Goal: Task Accomplishment & Management: Manage account settings

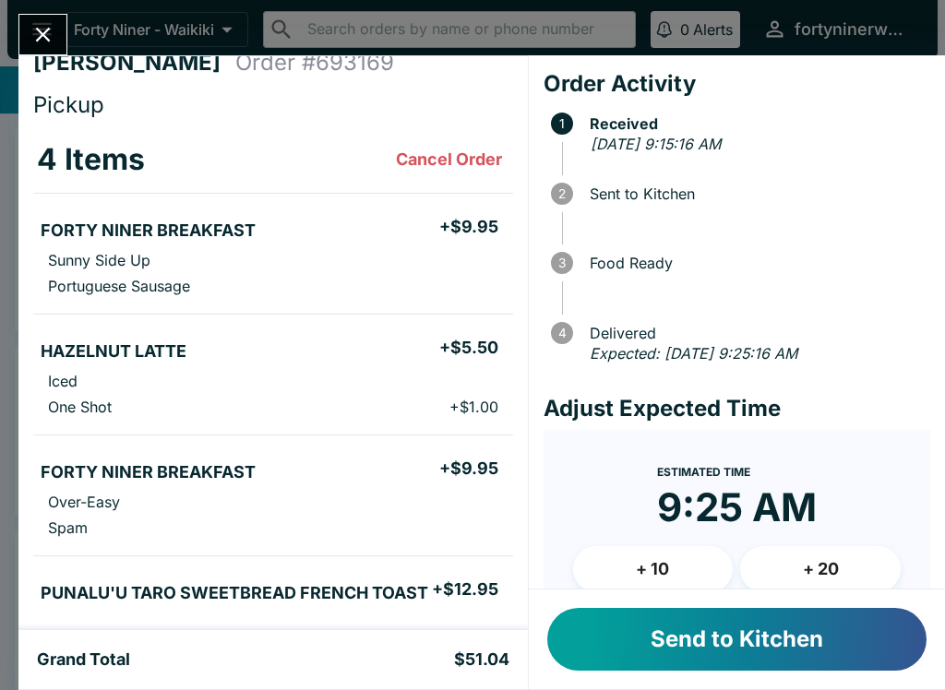
scroll to position [19, 0]
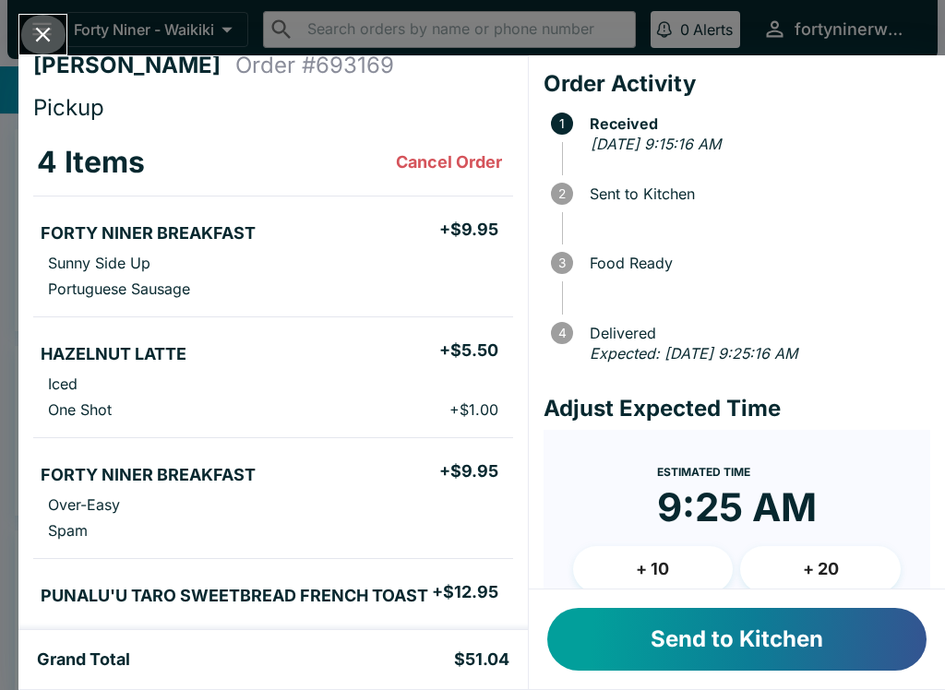
click at [53, 18] on button "Close" at bounding box center [42, 35] width 47 height 40
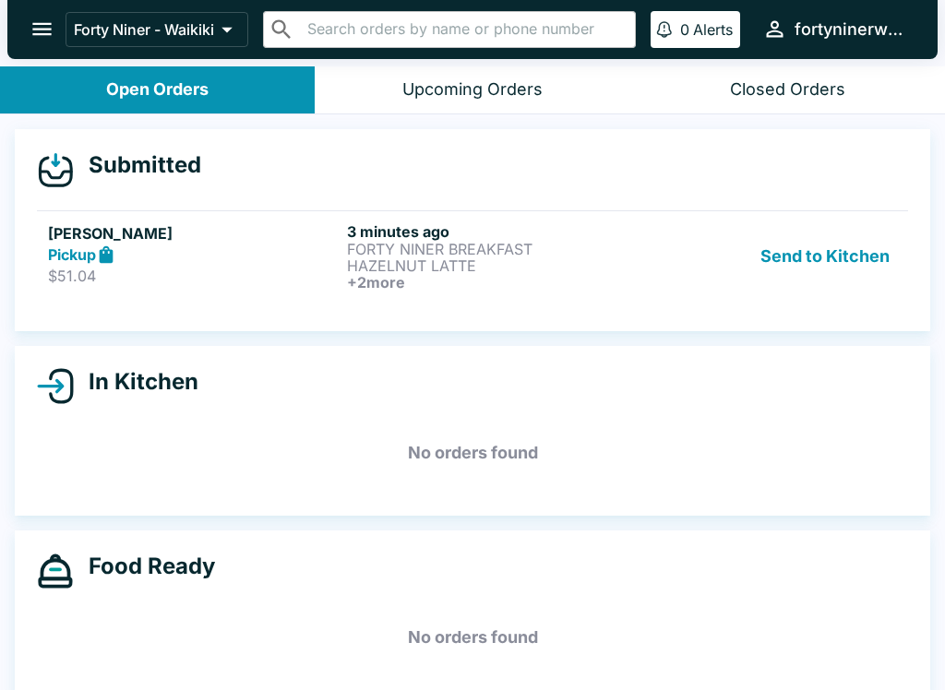
click at [408, 279] on h6 "+ 2 more" at bounding box center [493, 282] width 292 height 17
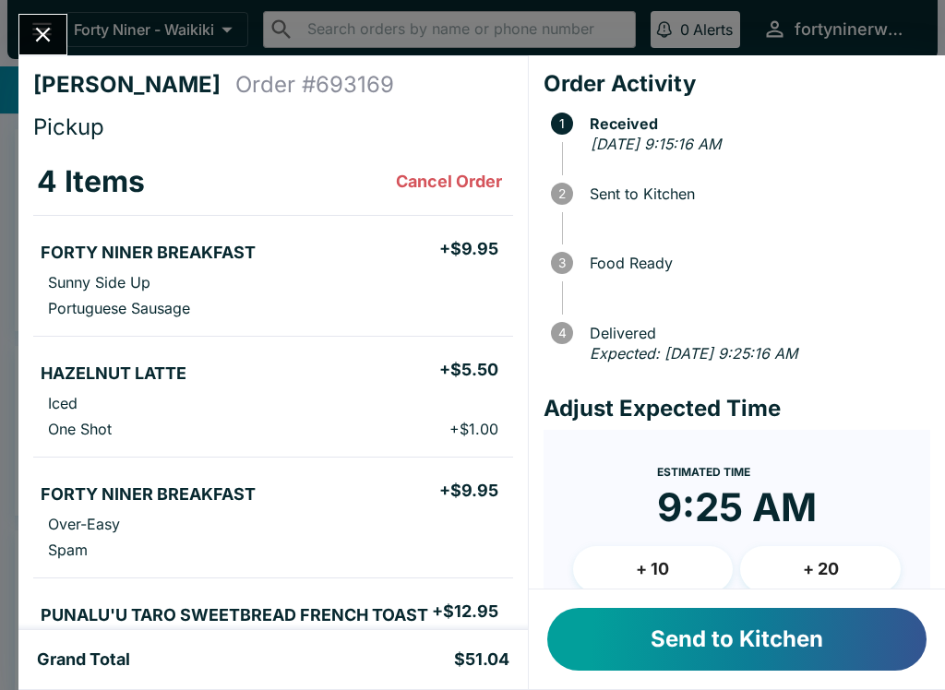
click at [789, 642] on button "Send to Kitchen" at bounding box center [736, 639] width 379 height 63
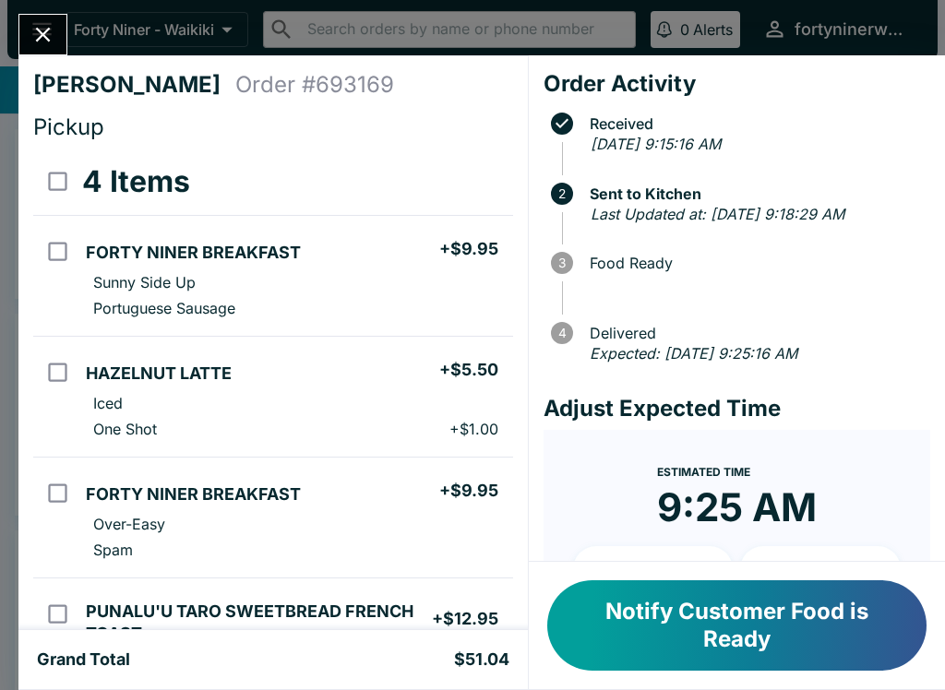
click at [32, 19] on button "Close" at bounding box center [42, 35] width 47 height 40
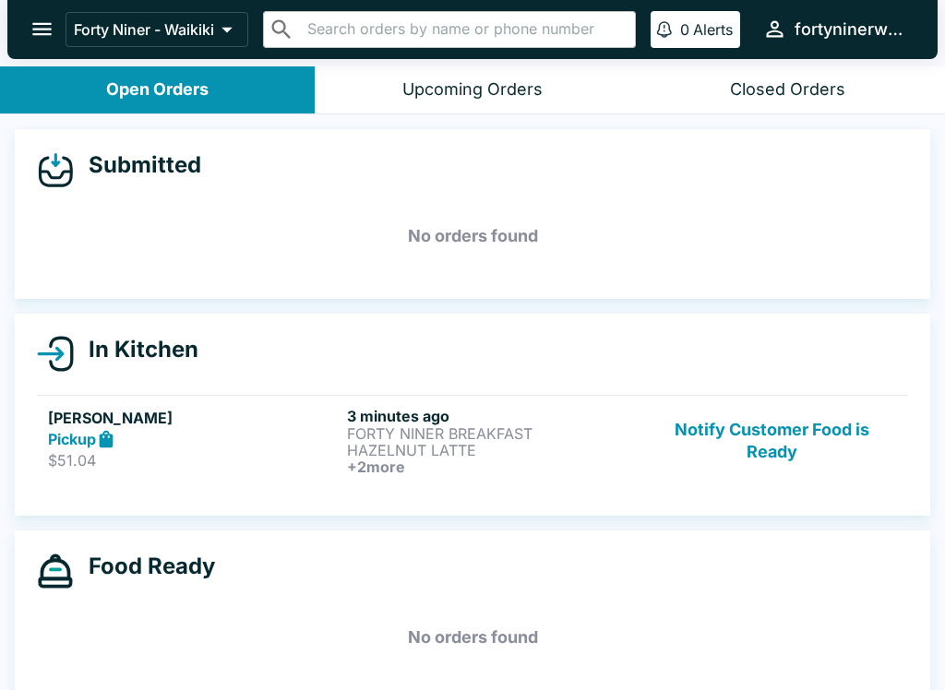
click at [42, 16] on button "open drawer" at bounding box center [41, 29] width 47 height 47
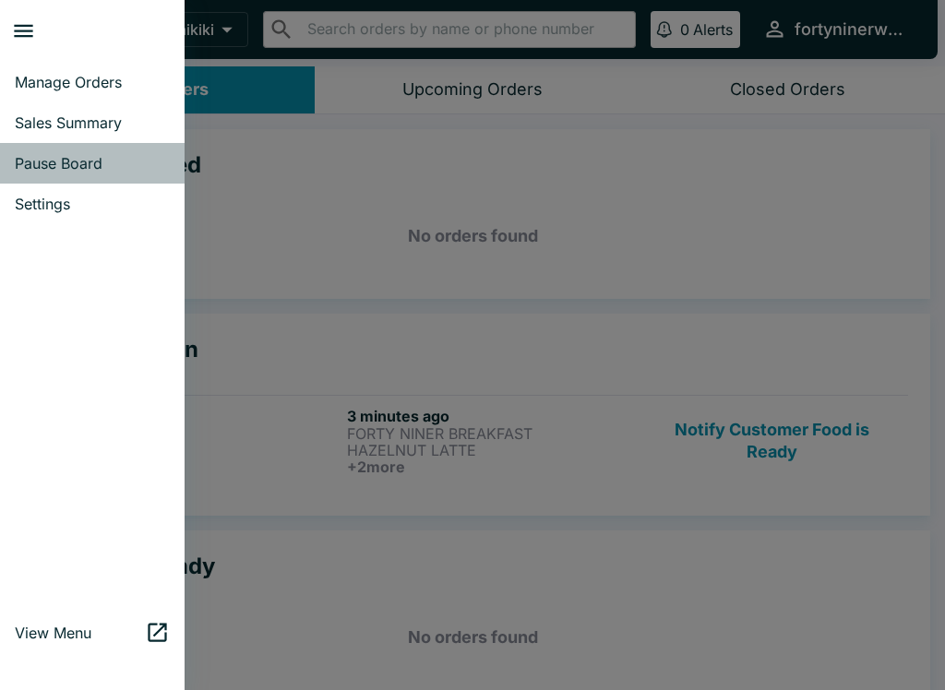
click at [92, 163] on span "Pause Board" at bounding box center [92, 163] width 155 height 18
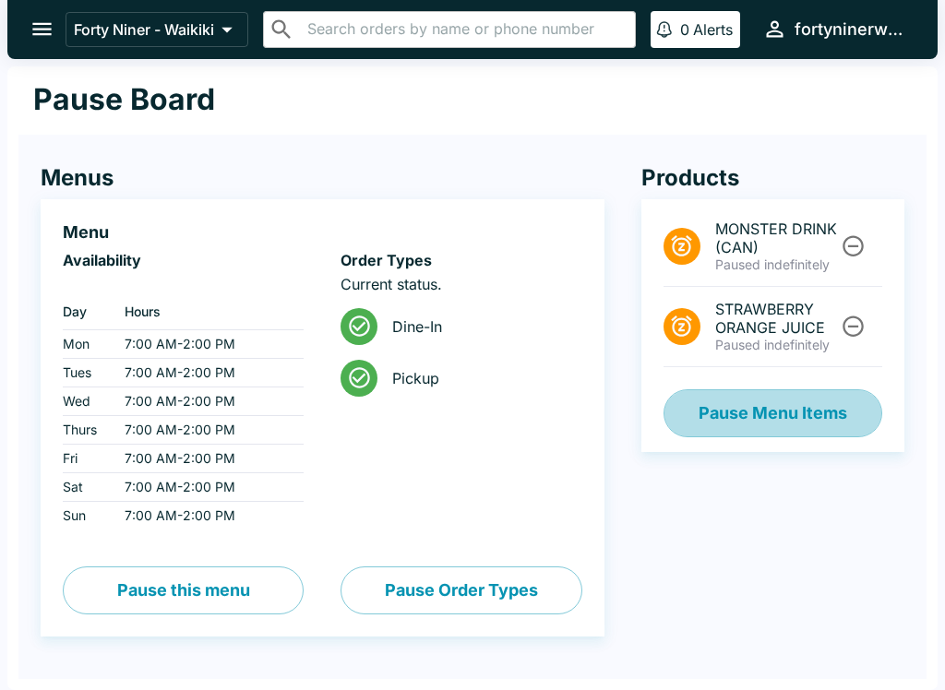
click at [808, 402] on button "Pause Menu Items" at bounding box center [772, 413] width 219 height 48
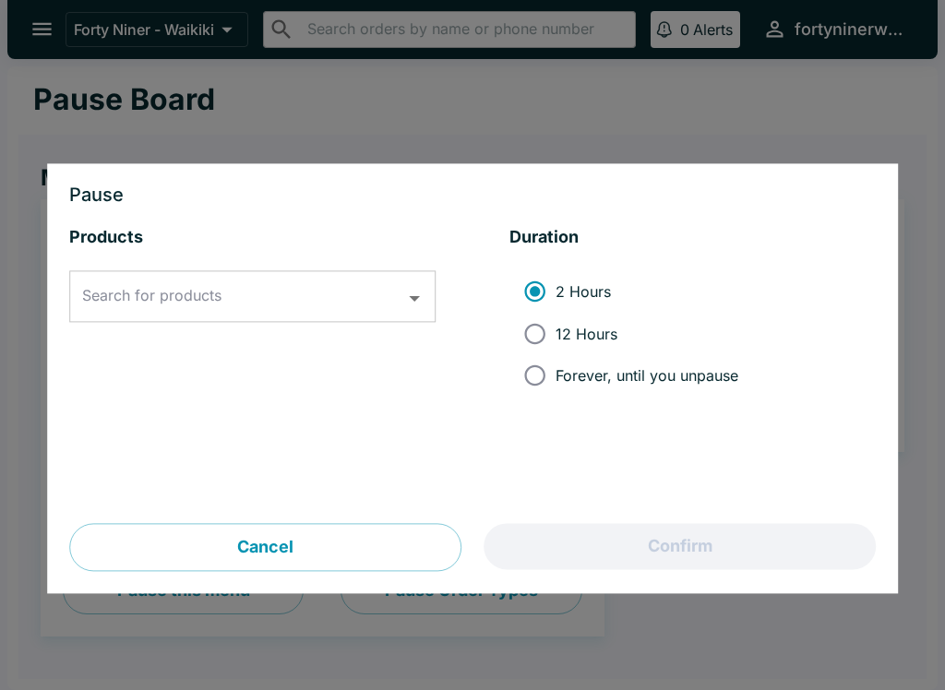
click at [208, 298] on div "Search for products Search for products" at bounding box center [252, 297] width 366 height 52
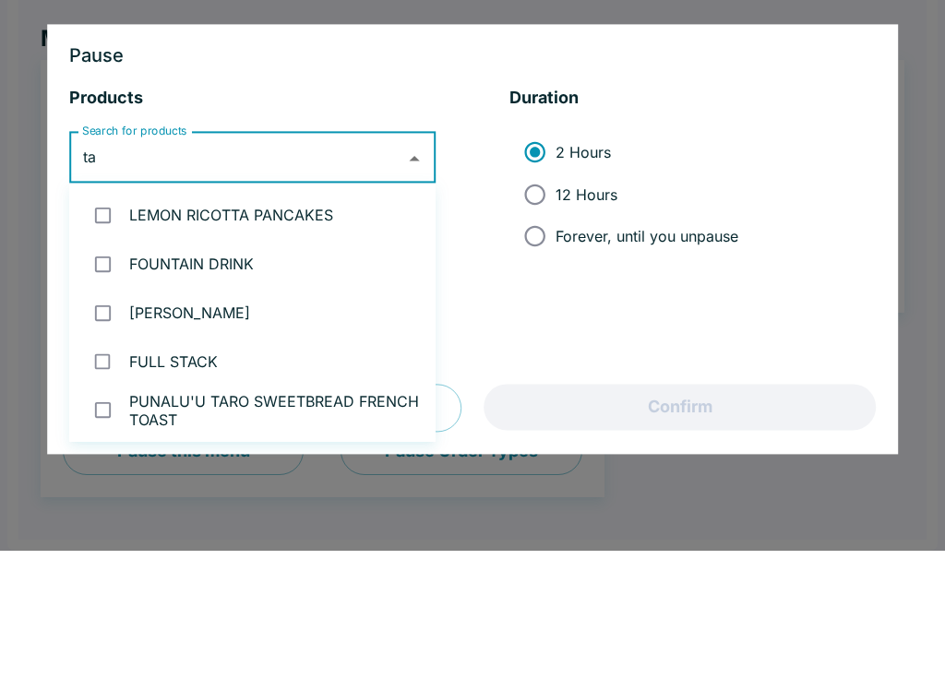
type input "tar"
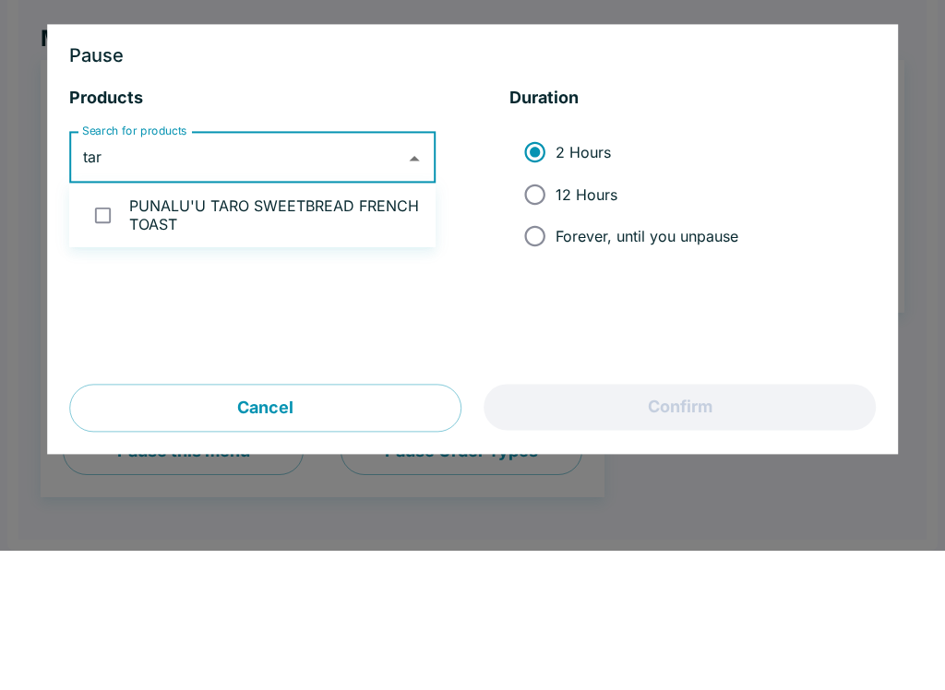
click at [109, 330] on li "PUNALU'U TARO SWEETBREAD FRENCH TOAST" at bounding box center [252, 354] width 366 height 49
checkbox input "true"
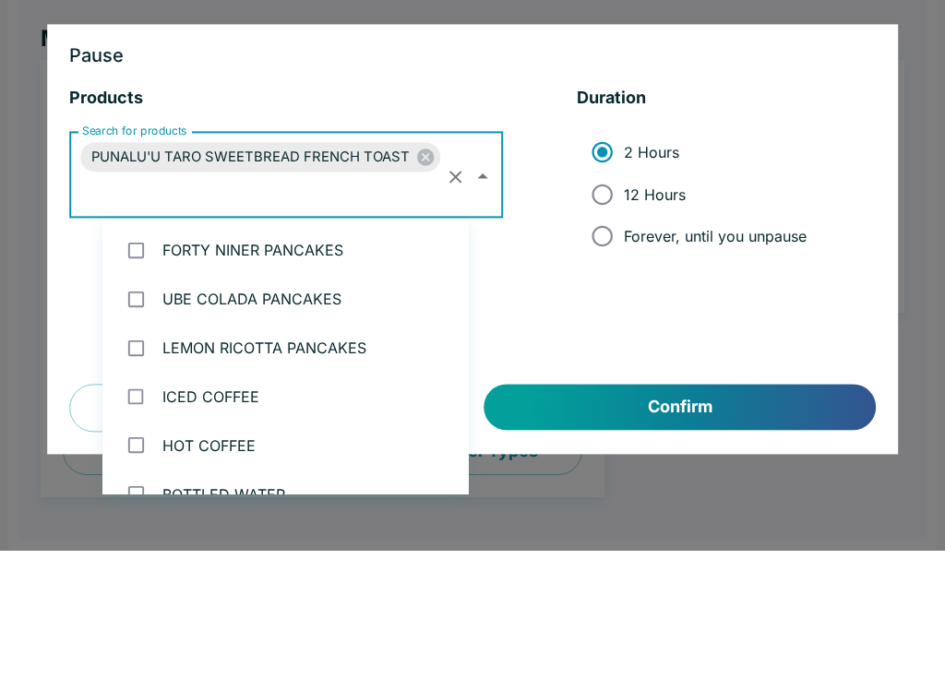
scroll to position [805, 0]
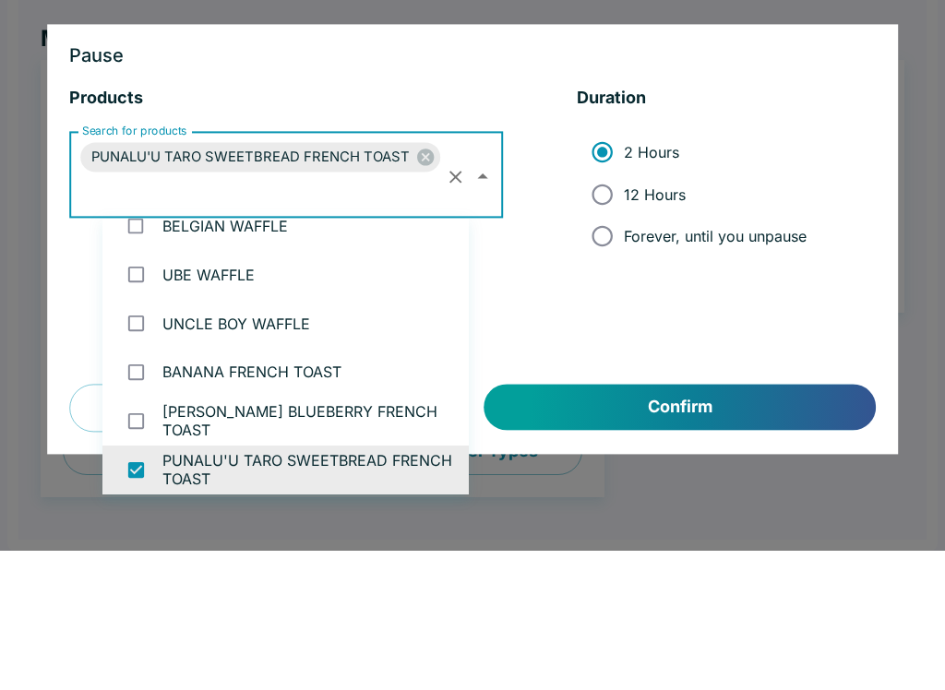
type input "g"
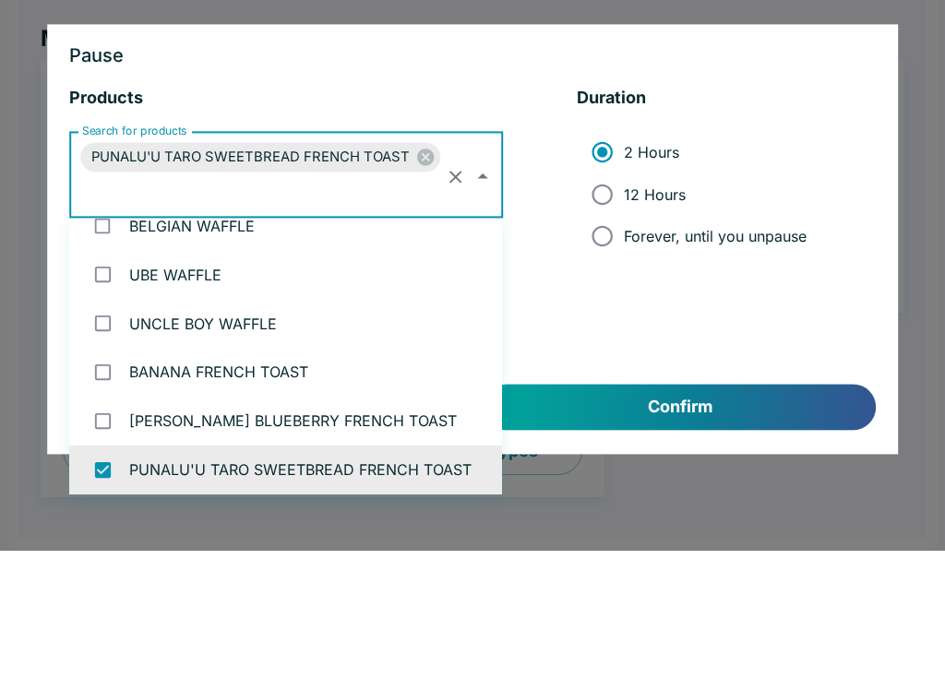
click at [606, 313] on input "12 Hours" at bounding box center [602, 334] width 42 height 42
radio input "true"
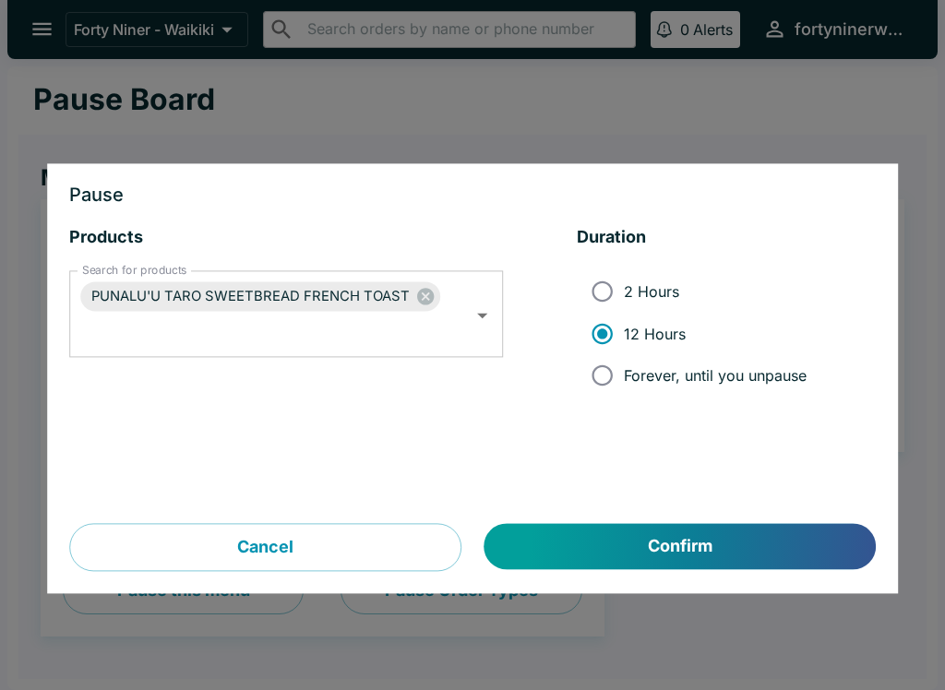
click at [800, 555] on button "Confirm" at bounding box center [679, 547] width 391 height 46
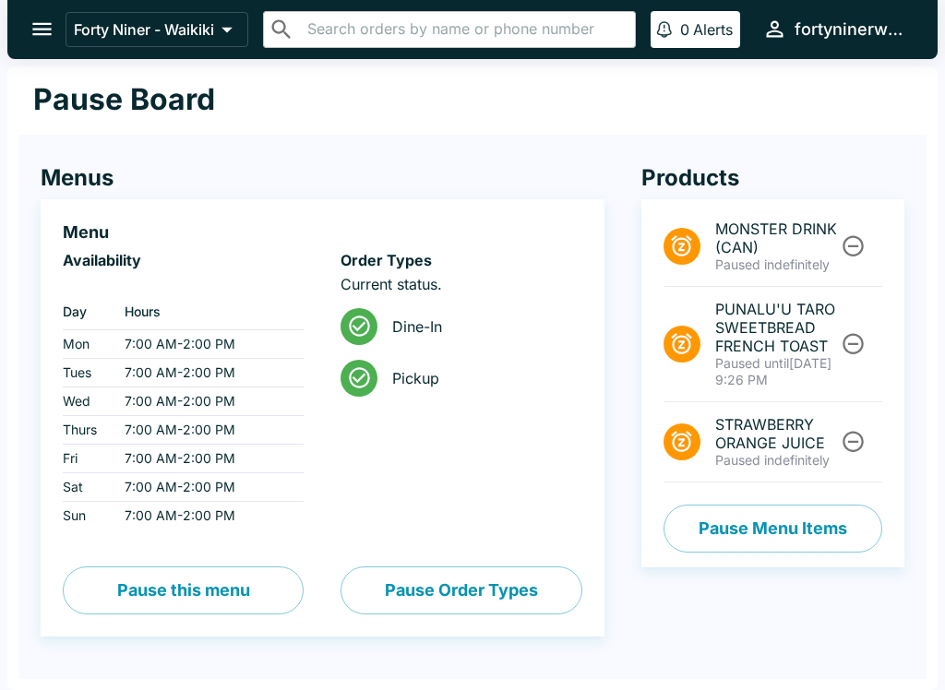
click at [42, 26] on icon "open drawer" at bounding box center [42, 29] width 25 height 25
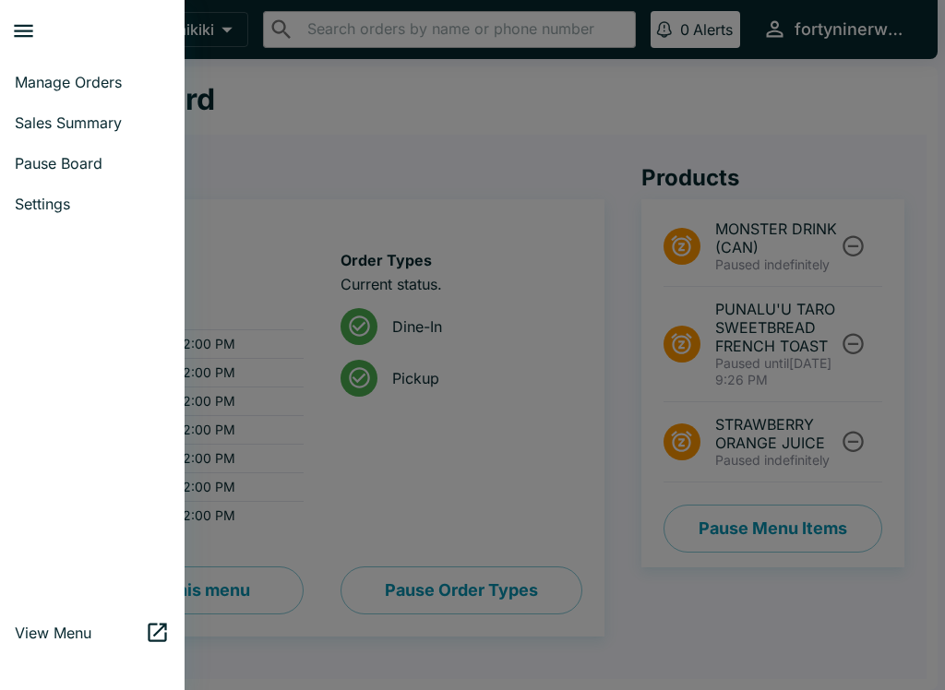
click at [52, 75] on span "Manage Orders" at bounding box center [92, 82] width 155 height 18
